Goal: Navigation & Orientation: Go to known website

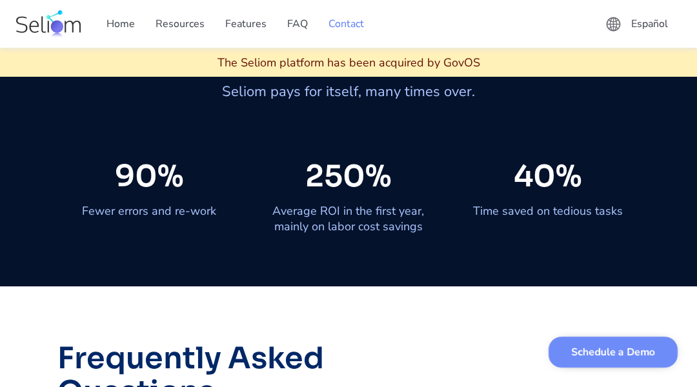
scroll to position [7795, 0]
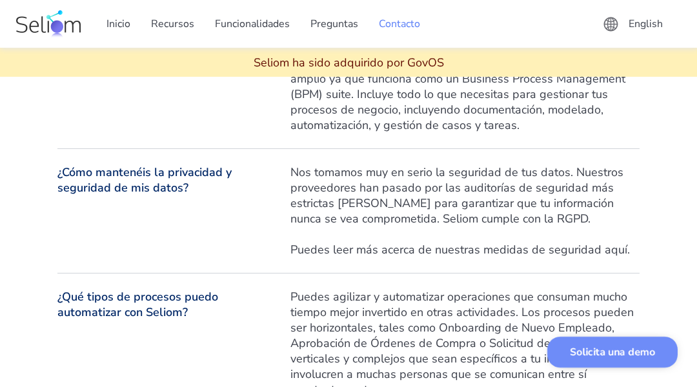
scroll to position [7633, 0]
